Goal: Find specific fact: Find specific fact

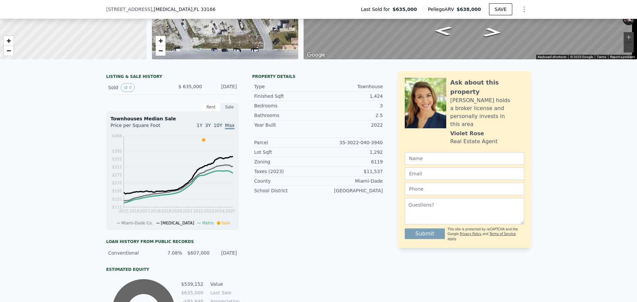
scroll to position [97, 0]
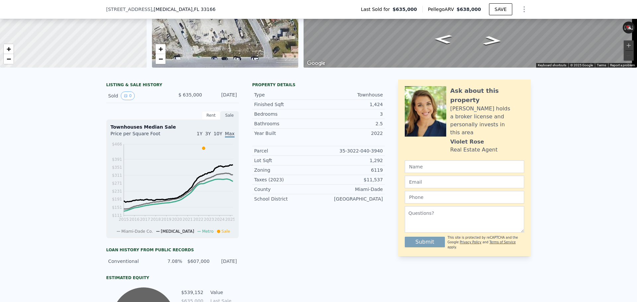
click at [375, 190] on div "County Miami-Dade" at bounding box center [318, 190] width 133 height 10
click at [376, 183] on div "$11,537" at bounding box center [350, 179] width 64 height 7
